Goal: Information Seeking & Learning: Learn about a topic

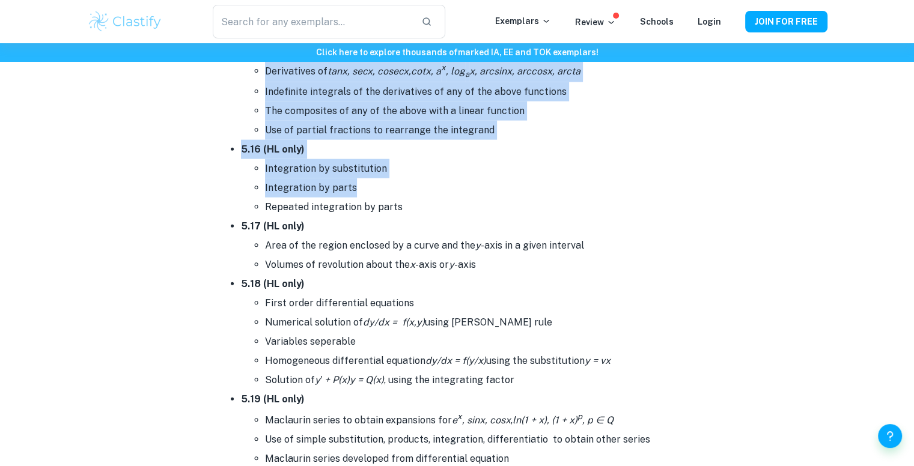
scroll to position [7678, 0]
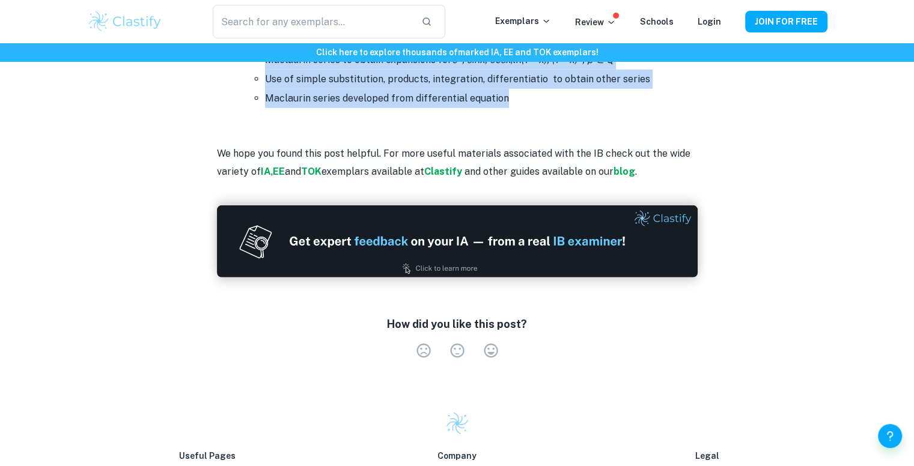
drag, startPoint x: 194, startPoint y: 106, endPoint x: 560, endPoint y: 93, distance: 366.4
copy div "Lorem 7: Ipsumd sit ametcon Ad elit seddo, eiusmodt incidid utl etdolorem aliqu…"
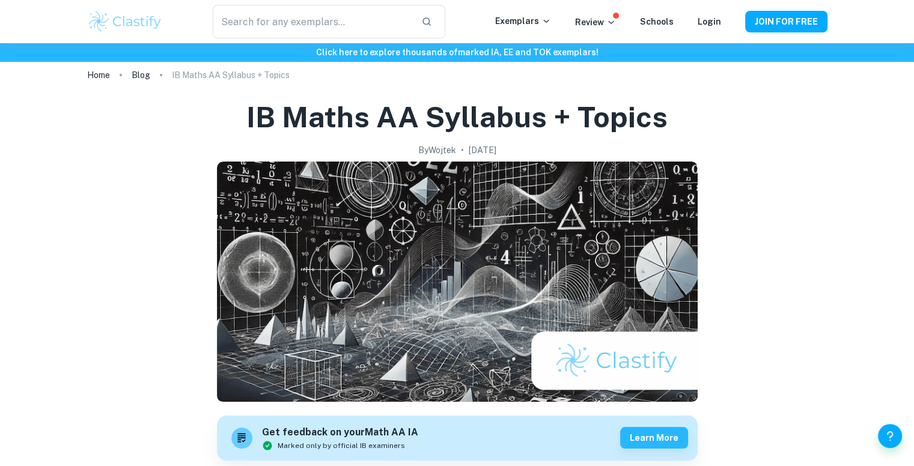
scroll to position [0, 0]
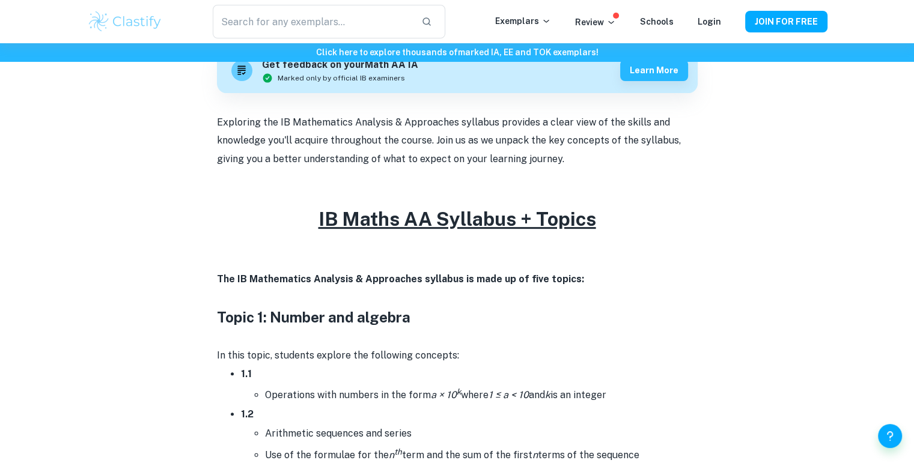
scroll to position [361, 0]
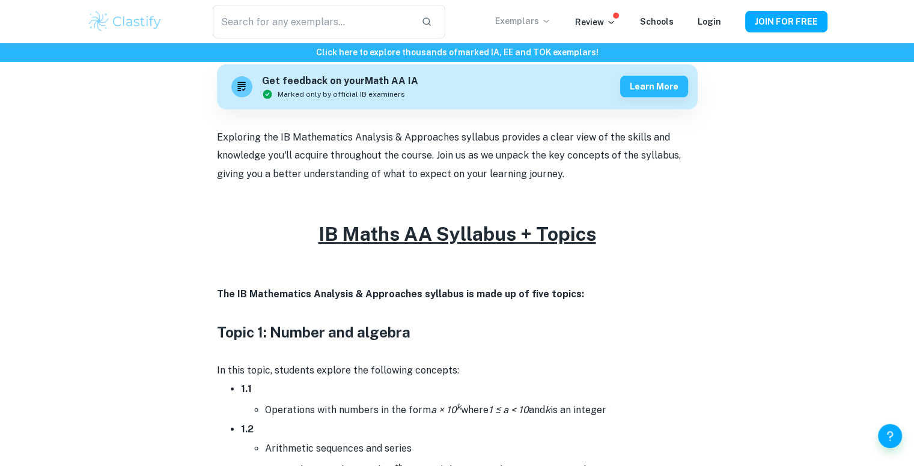
click at [537, 22] on p "Exemplars" at bounding box center [523, 20] width 56 height 13
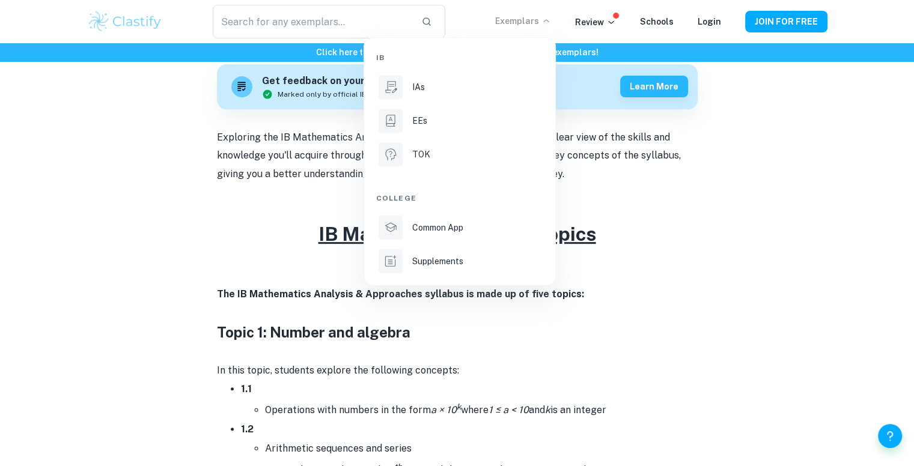
click at [608, 25] on div at bounding box center [457, 233] width 914 height 466
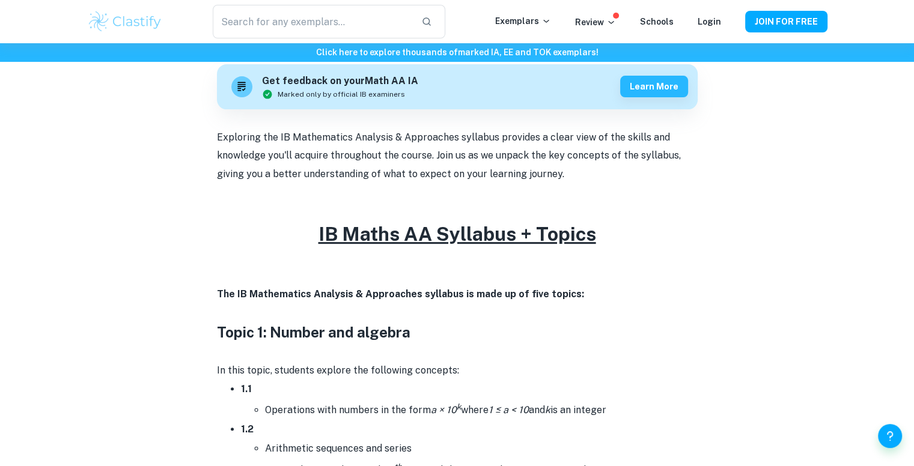
click at [604, 23] on p "Review" at bounding box center [595, 22] width 41 height 13
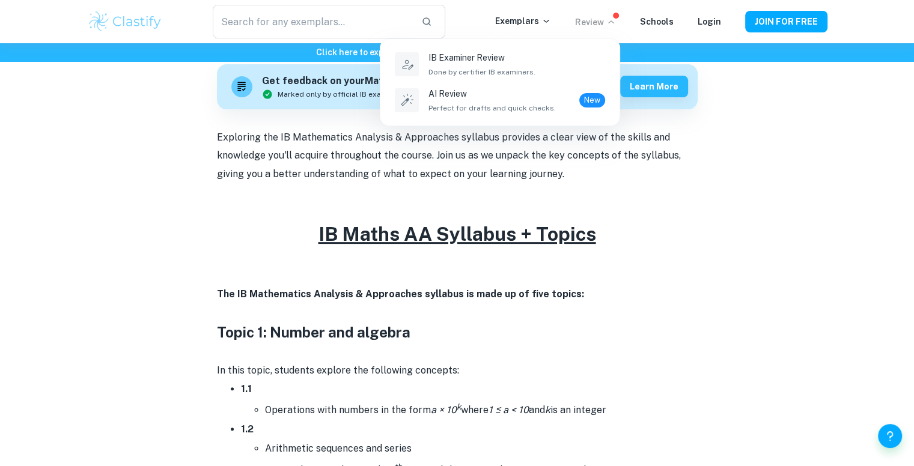
click at [437, 379] on div at bounding box center [457, 233] width 914 height 466
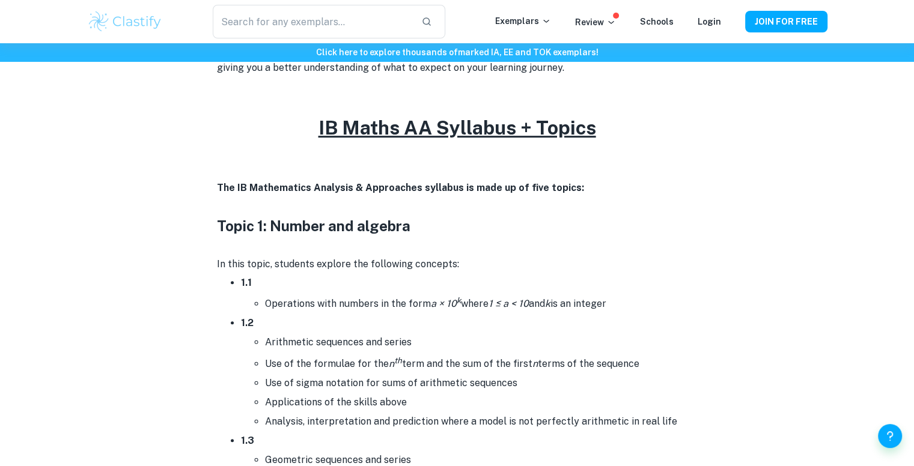
scroll to position [601, 0]
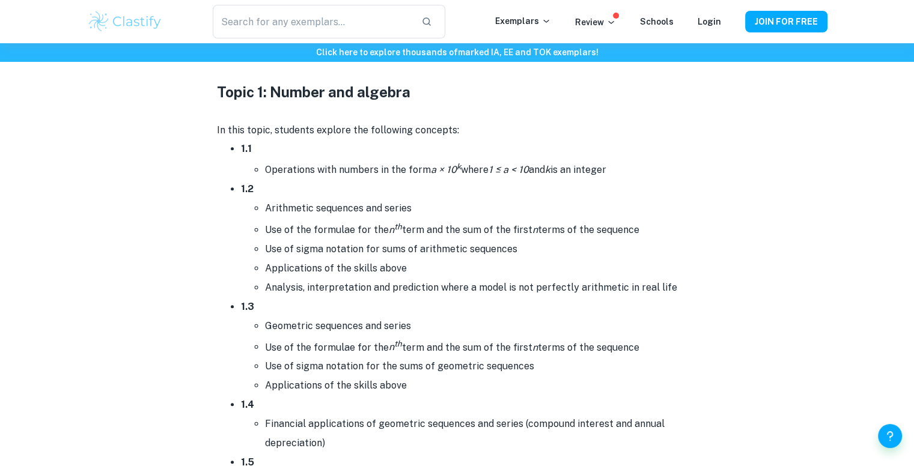
drag, startPoint x: 651, startPoint y: 167, endPoint x: 429, endPoint y: 164, distance: 222.4
click at [429, 164] on li "Operations with numbers in the form a × 10 k where 1 ≤ a < 10 and k is an integ…" at bounding box center [481, 169] width 433 height 21
